Goal: Information Seeking & Learning: Learn about a topic

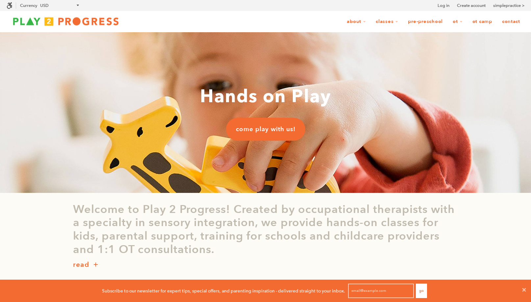
scroll to position [0, 0]
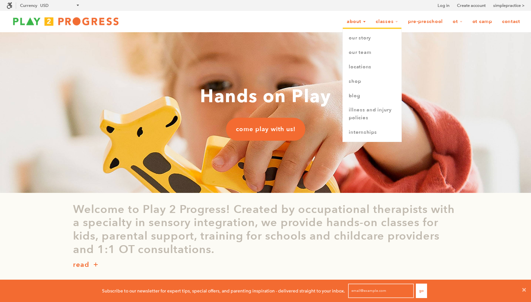
click at [357, 24] on link "About" at bounding box center [356, 21] width 28 height 12
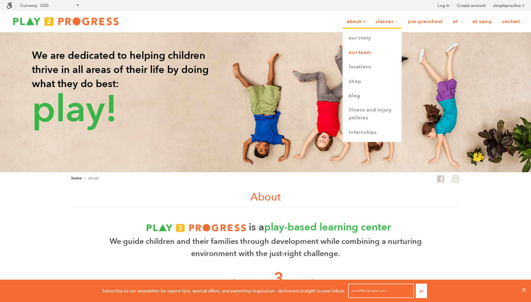
click at [354, 55] on link "Our Team" at bounding box center [372, 52] width 59 height 14
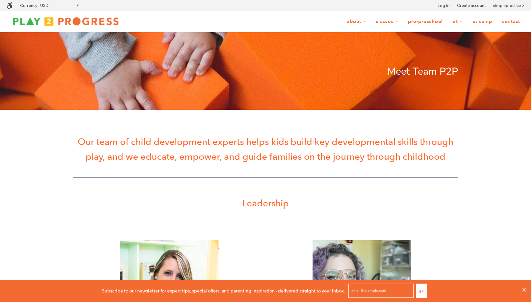
click at [479, 22] on link "OT Camp" at bounding box center [482, 21] width 28 height 12
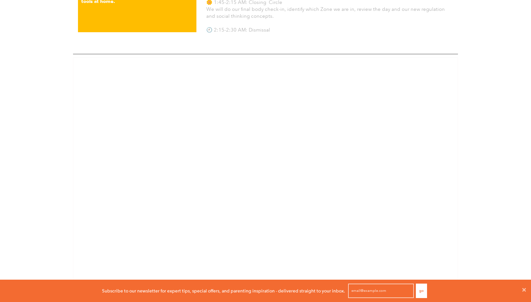
scroll to position [683, 0]
